Goal: Find specific page/section: Find specific page/section

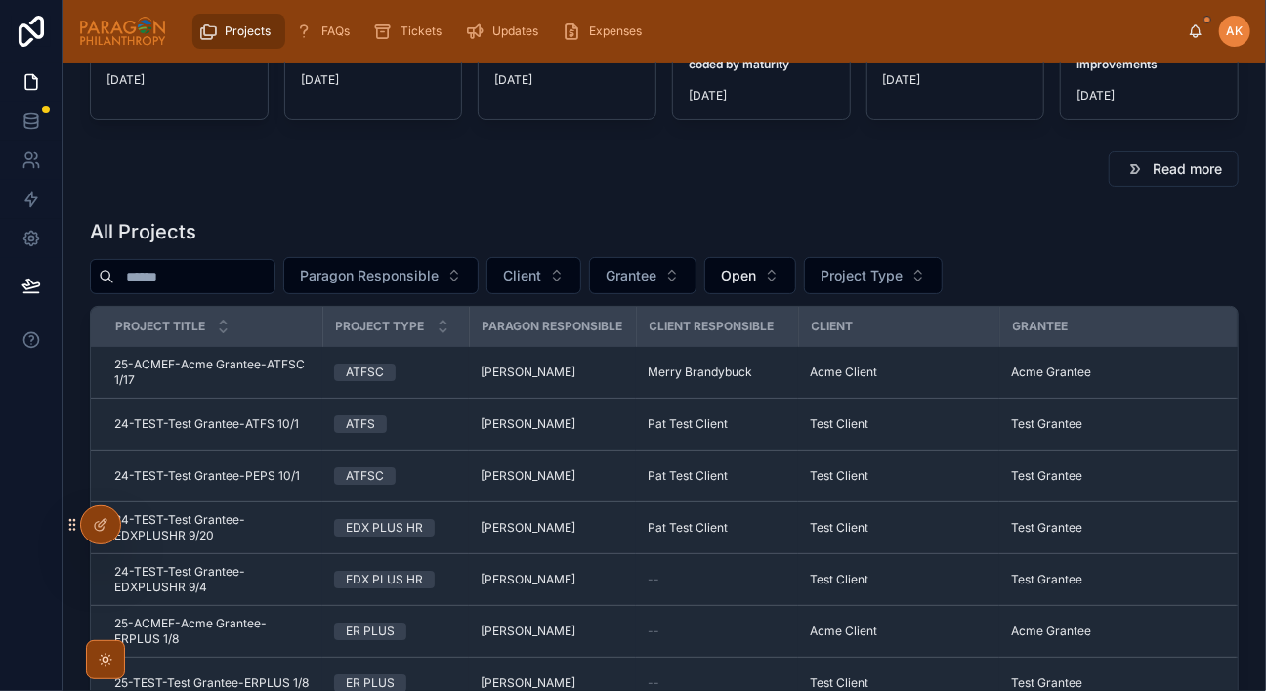
scroll to position [163, 0]
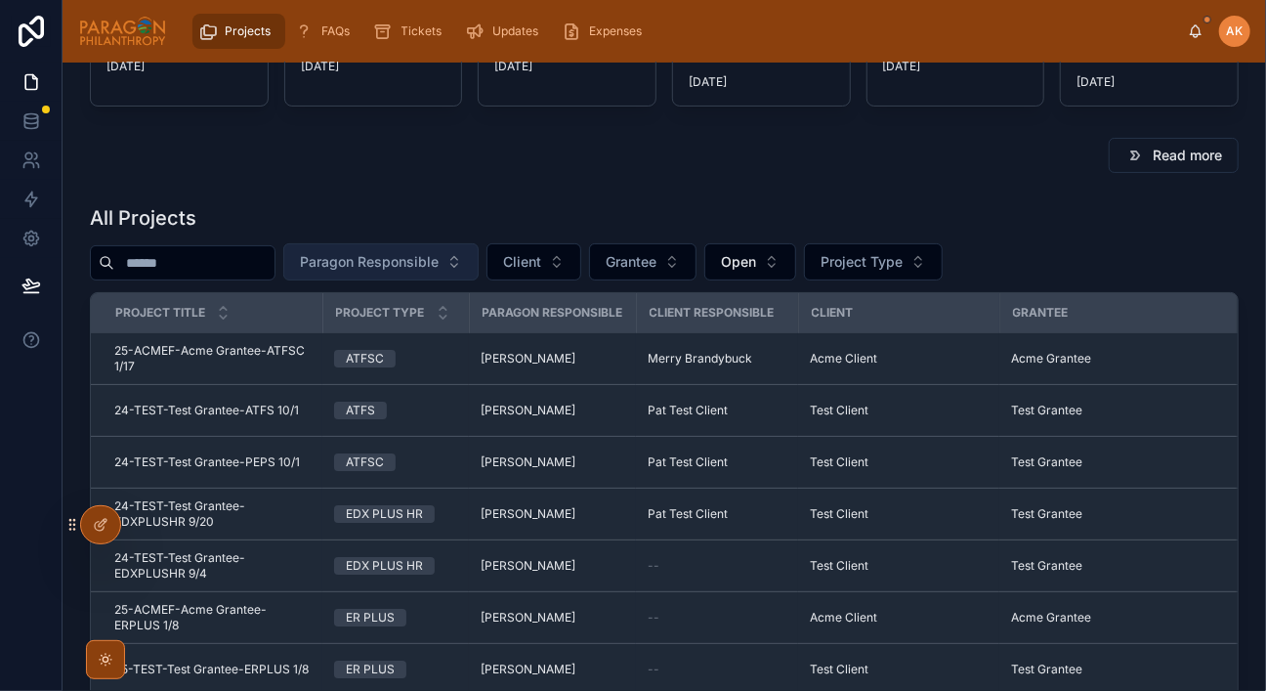
click at [407, 254] on span "Paragon Responsible" at bounding box center [369, 262] width 139 height 20
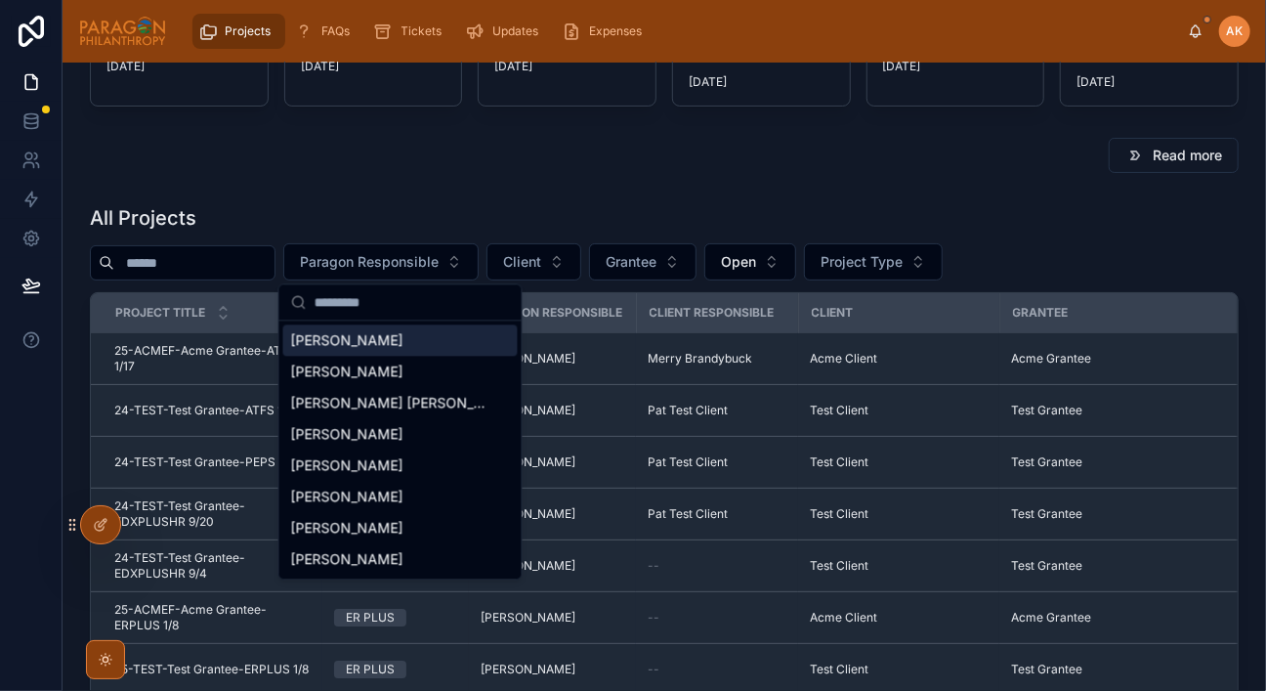
click at [358, 337] on span "[PERSON_NAME]" at bounding box center [347, 340] width 112 height 20
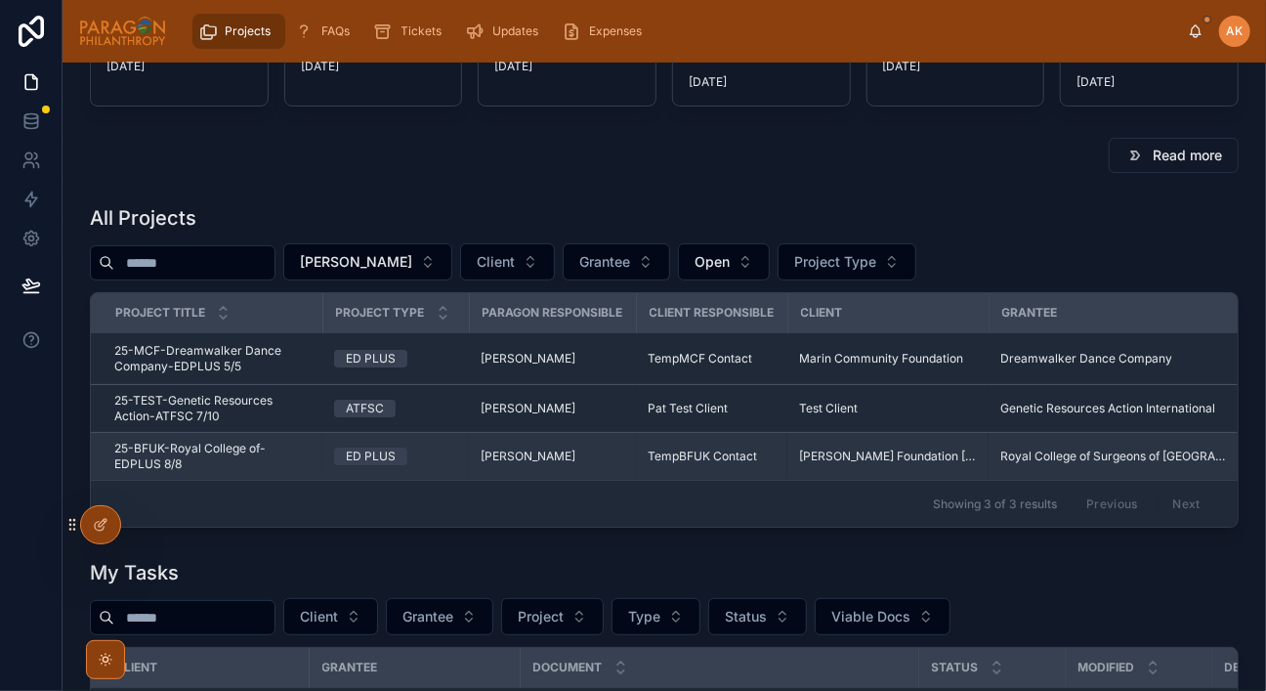
click at [450, 455] on div "ED PLUS" at bounding box center [395, 457] width 123 height 18
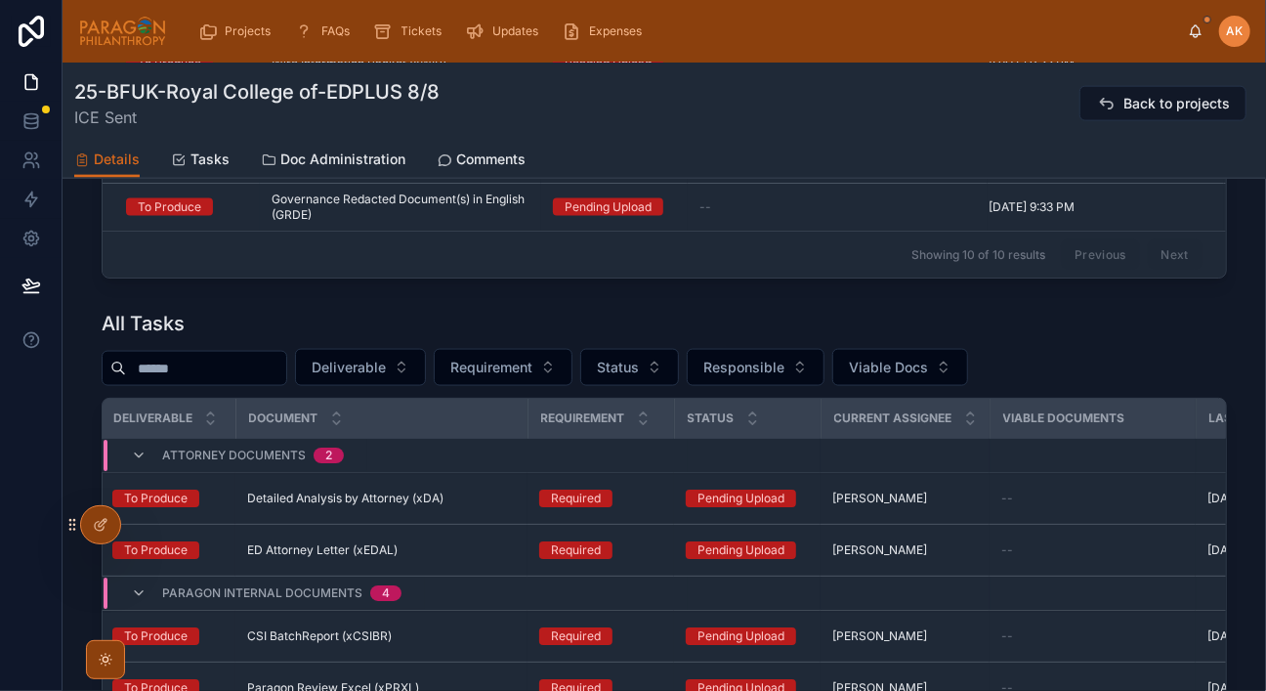
scroll to position [1202, 0]
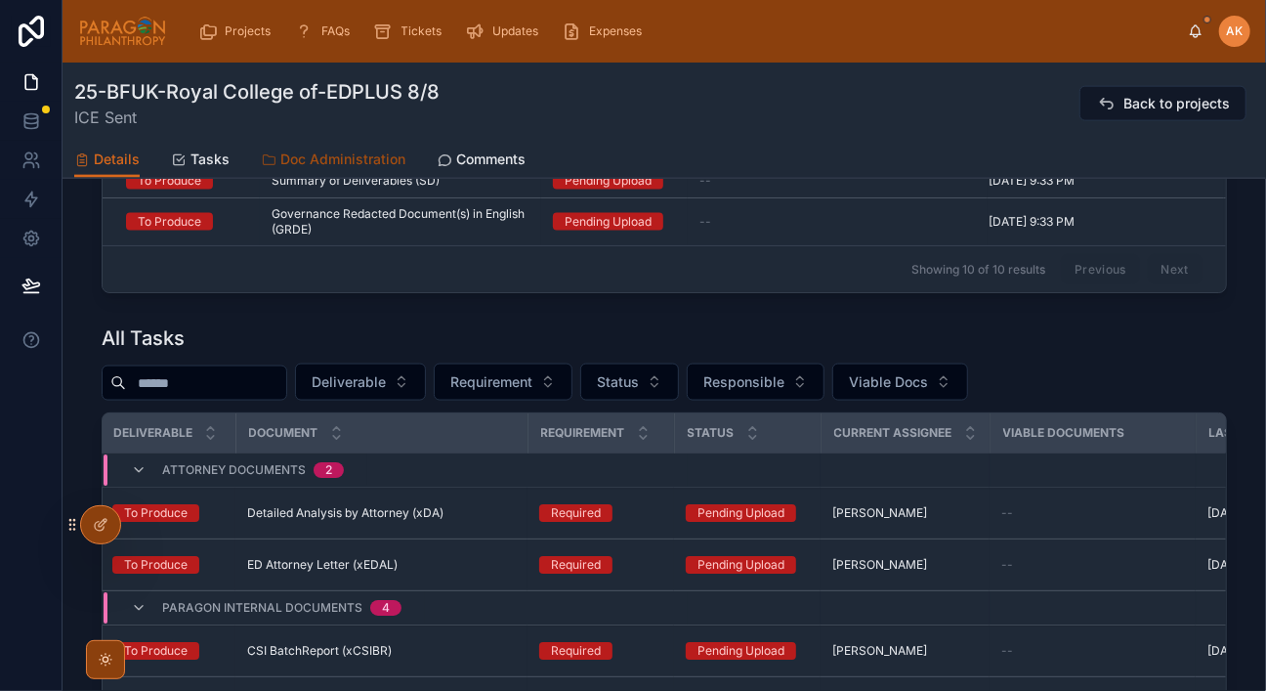
click at [368, 157] on span "Doc Administration" at bounding box center [342, 160] width 125 height 20
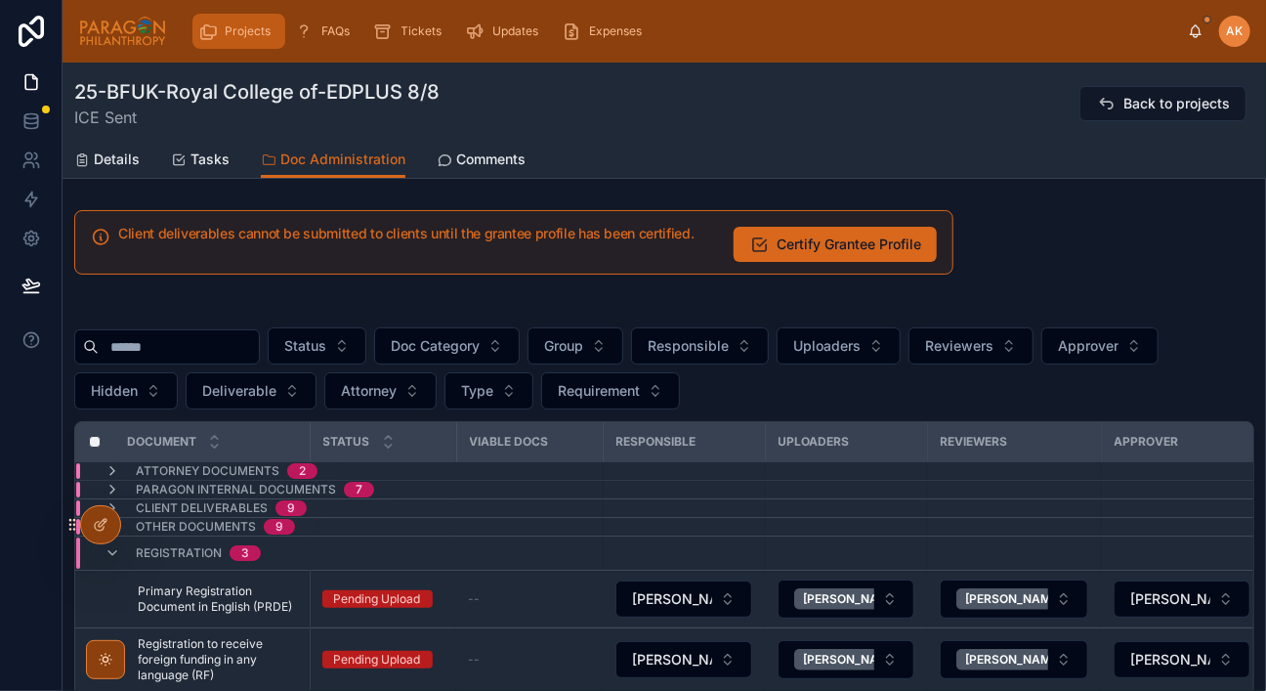
click at [242, 21] on div "Projects" at bounding box center [238, 31] width 81 height 31
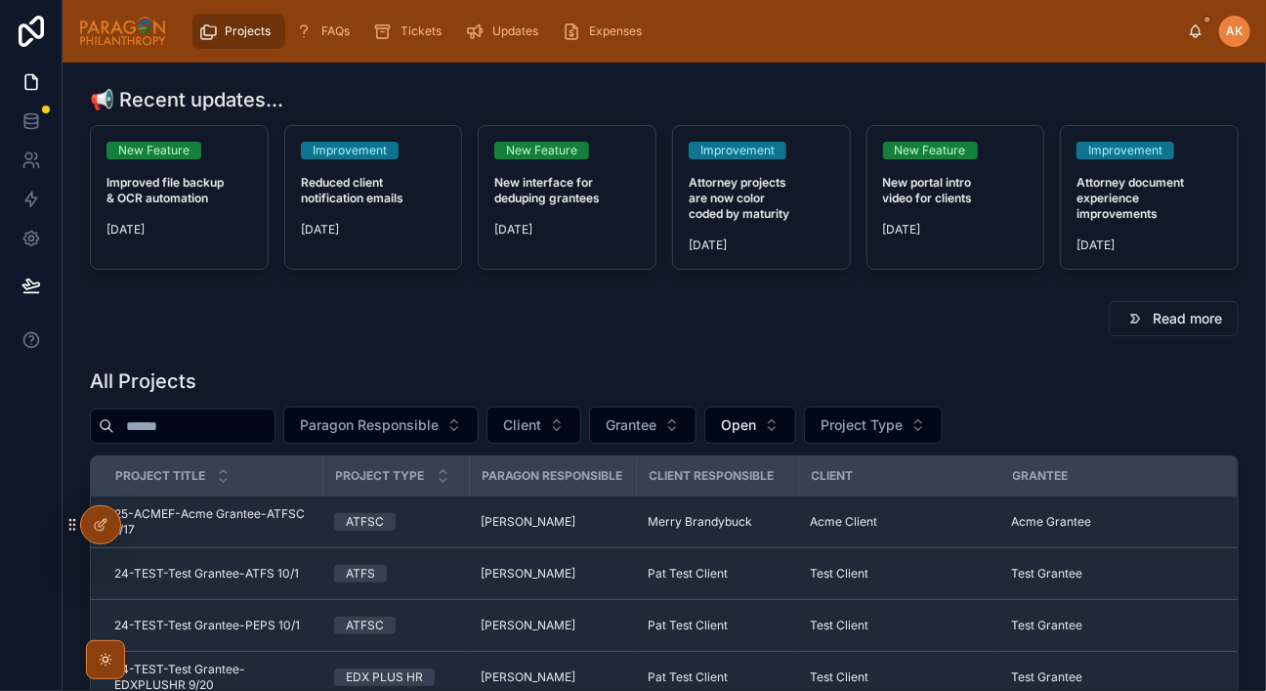
click at [183, 425] on input "text" at bounding box center [194, 425] width 160 height 27
type input "*******"
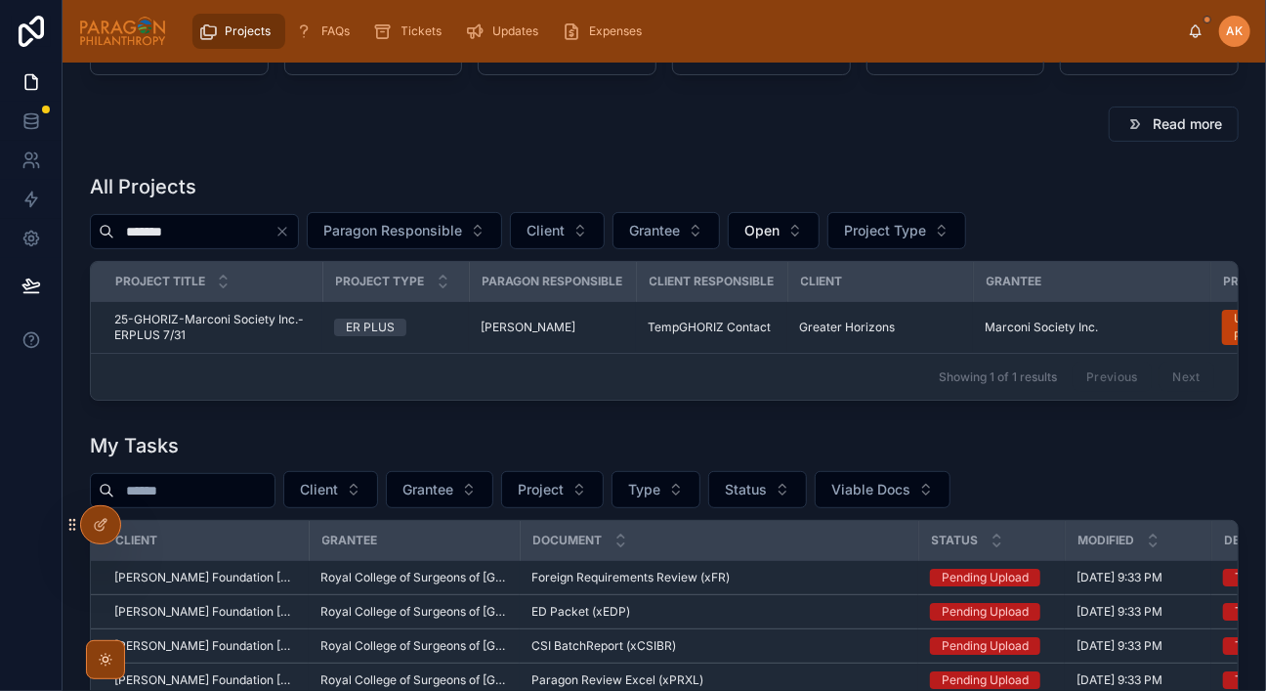
scroll to position [222, 0]
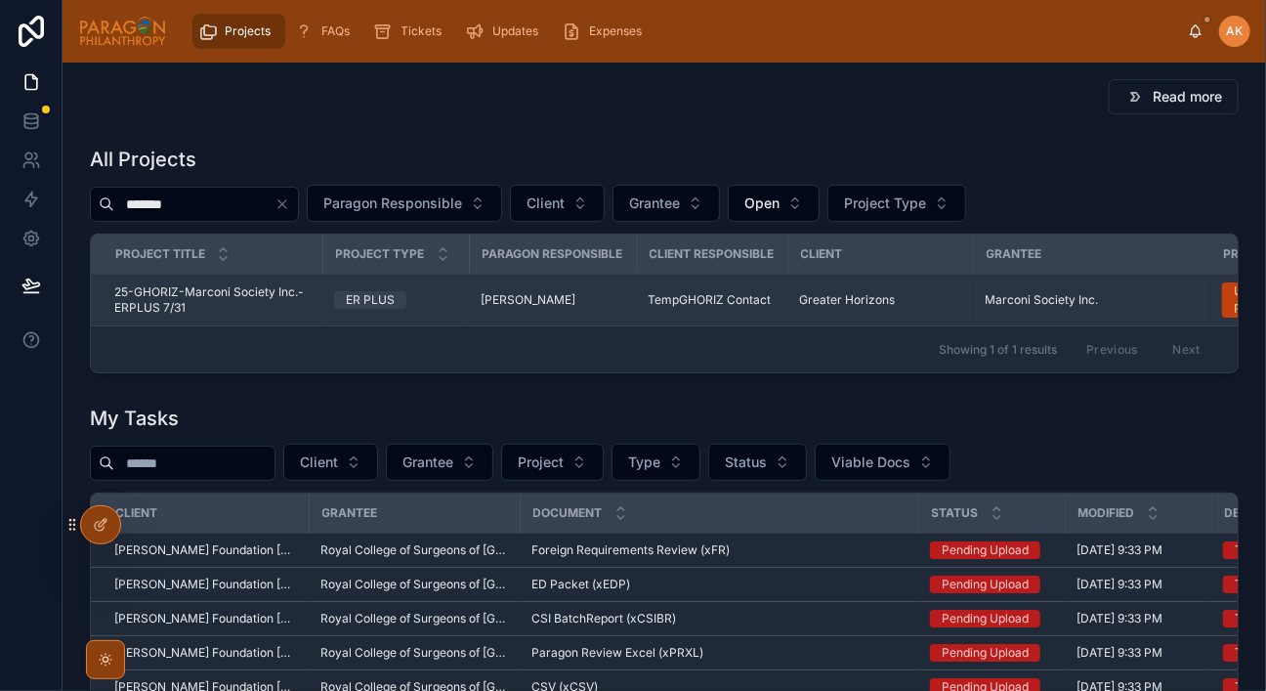
click at [279, 306] on span "25-GHORIZ-Marconi Society Inc.-ERPLUS 7/31" at bounding box center [212, 299] width 196 height 31
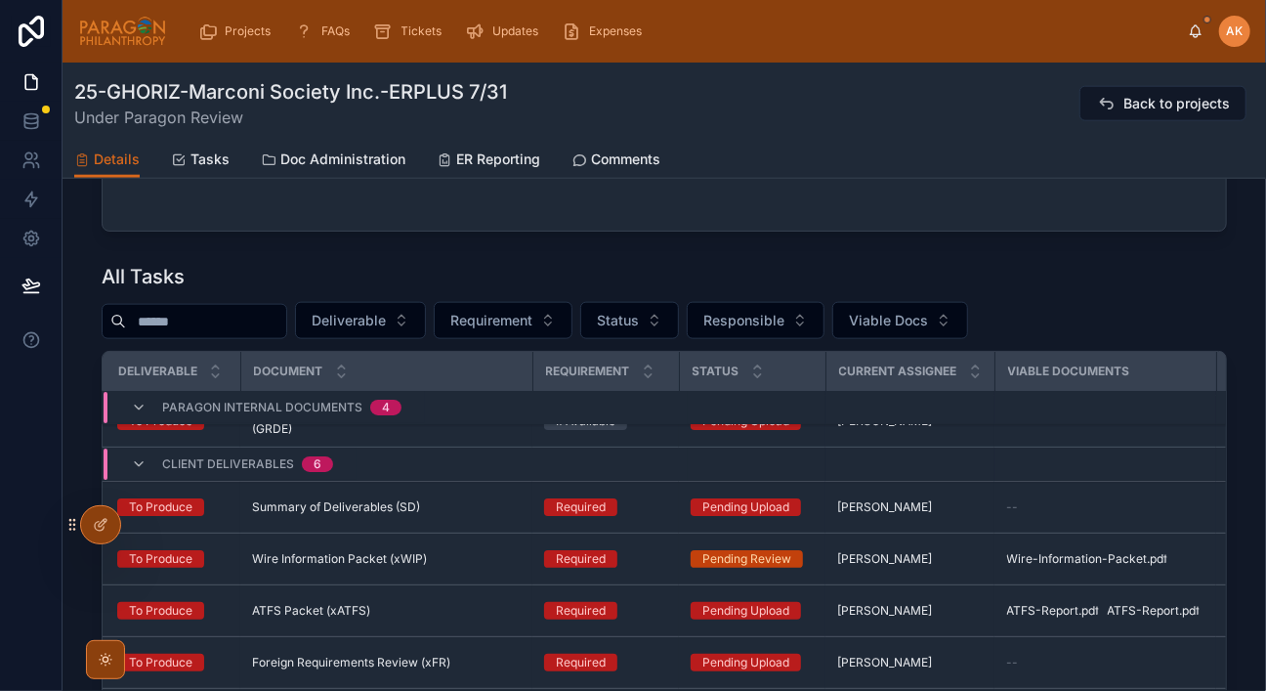
scroll to position [221, 9]
